Goal: Entertainment & Leisure: Consume media (video, audio)

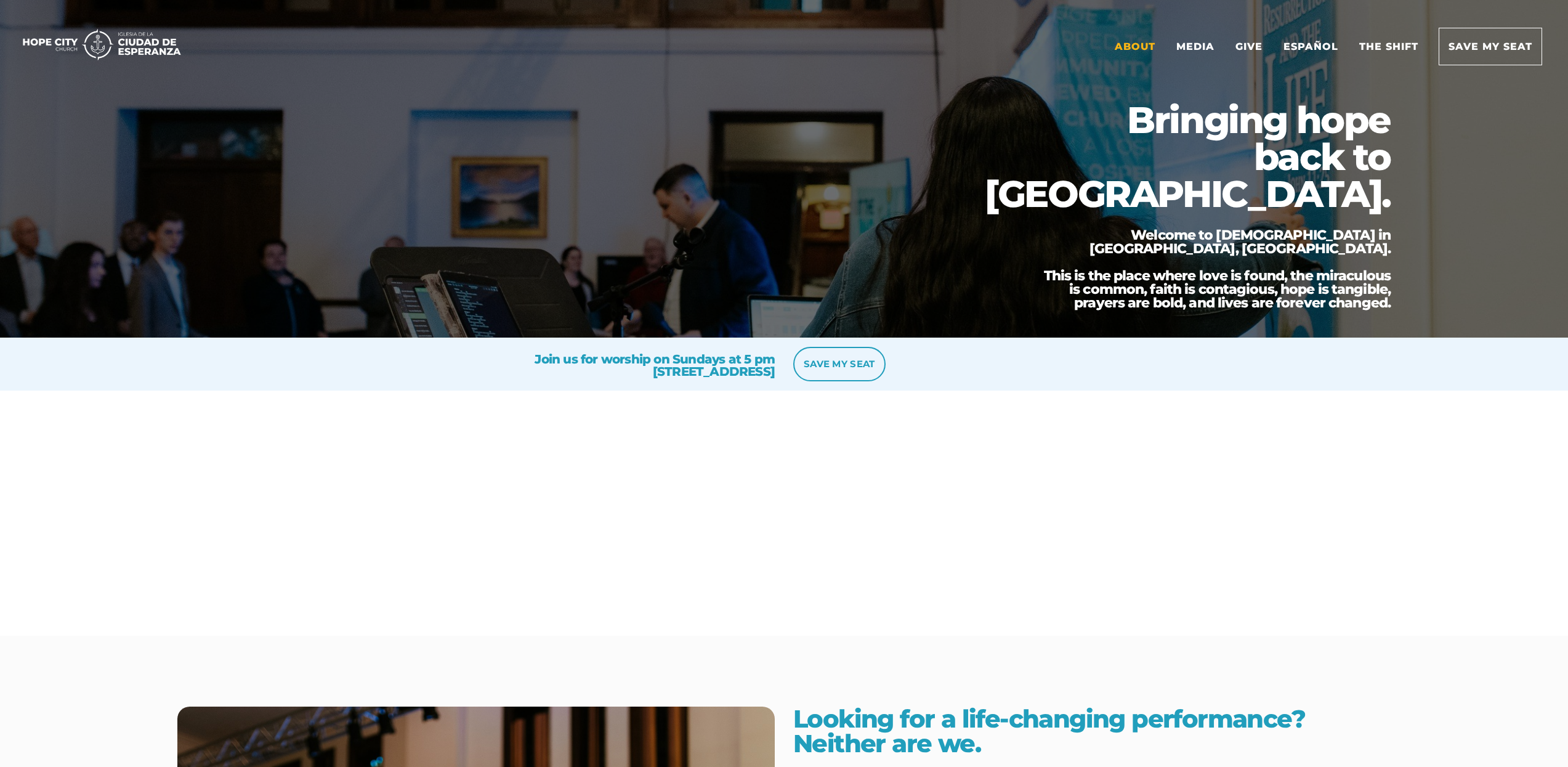
click at [1136, 48] on link "About" at bounding box center [1135, 46] width 59 height 36
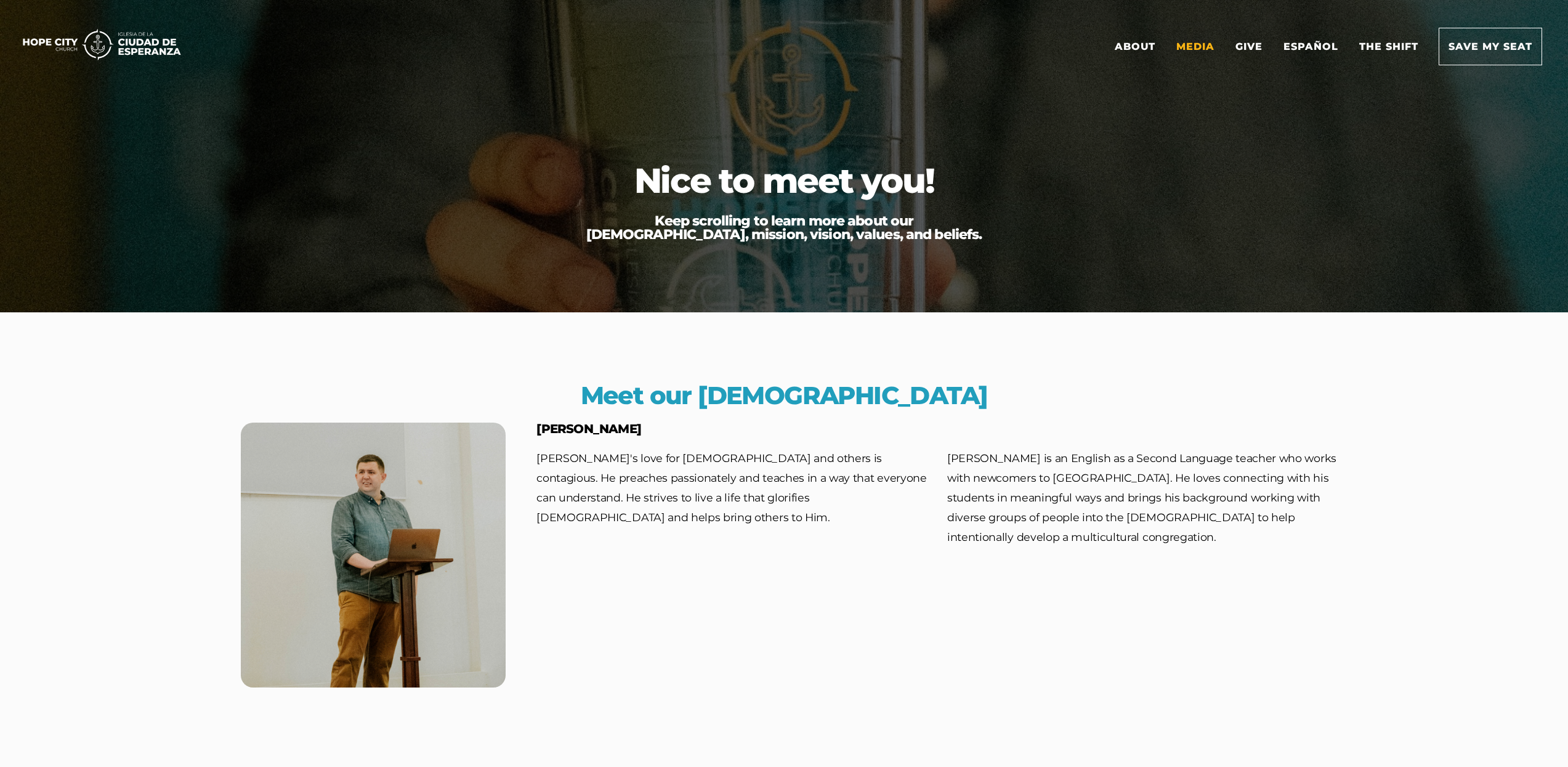
click at [1210, 51] on link "Media" at bounding box center [1195, 46] width 56 height 36
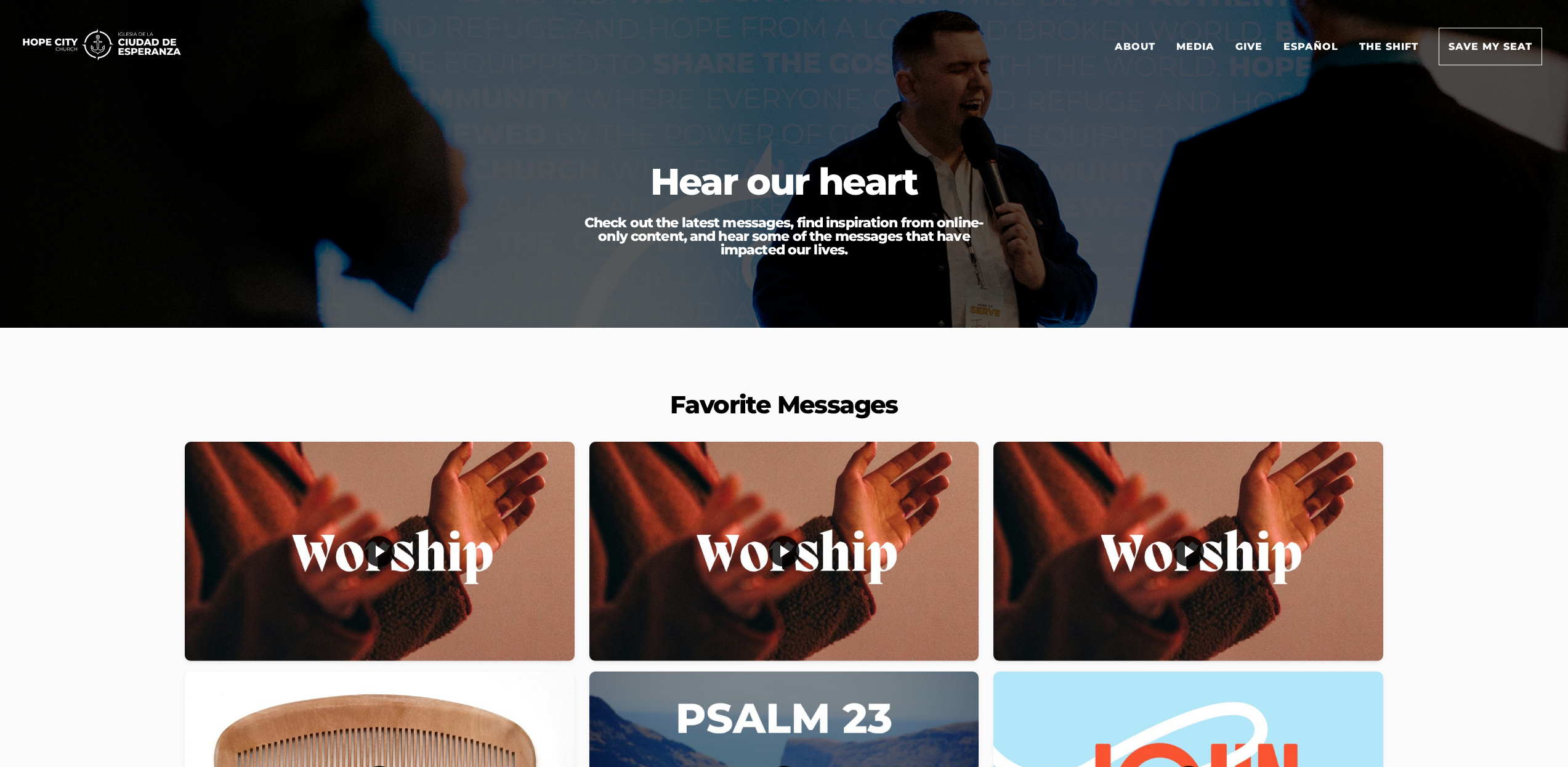
click at [380, 551] on div at bounding box center [380, 551] width 0 height 0
